Goal: Find specific page/section: Find specific page/section

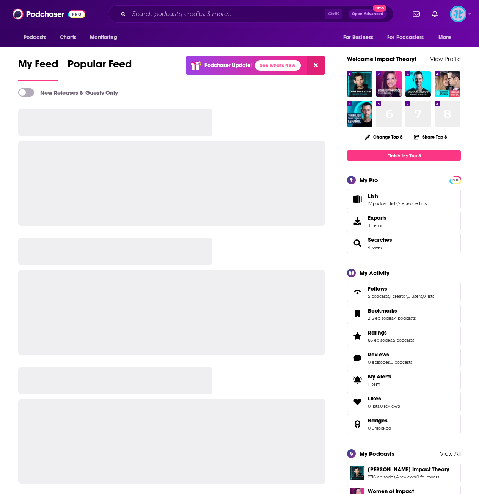
click at [464, 15] on img "Logged in as ImpactTheory" at bounding box center [457, 14] width 17 height 17
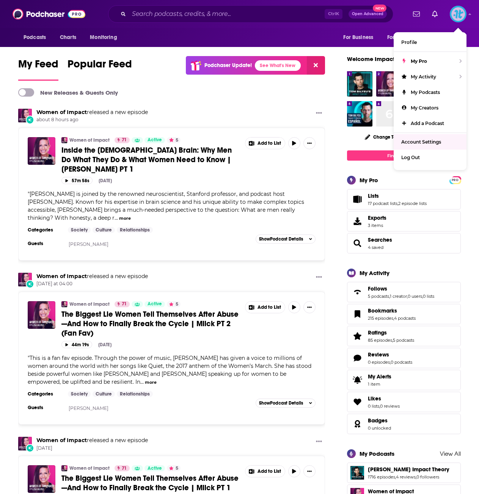
click at [426, 143] on span "Account Settings" at bounding box center [421, 142] width 40 height 6
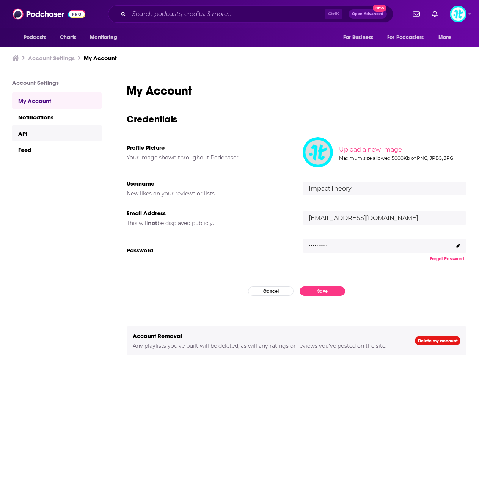
click at [26, 131] on link "API" at bounding box center [56, 133] width 89 height 16
